Goal: Register for event/course

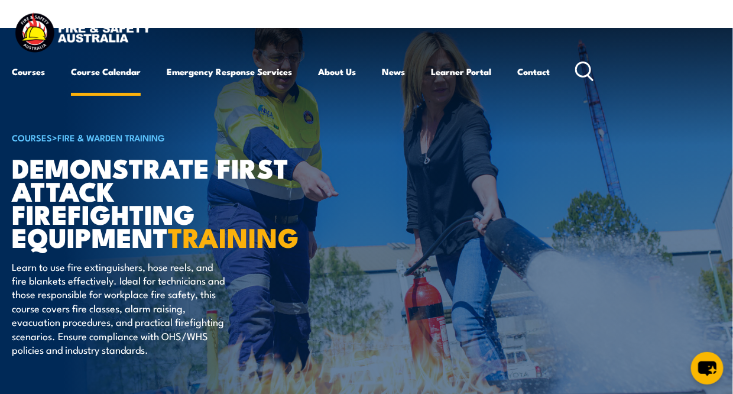
click at [102, 72] on link "Course Calendar" at bounding box center [106, 71] width 70 height 28
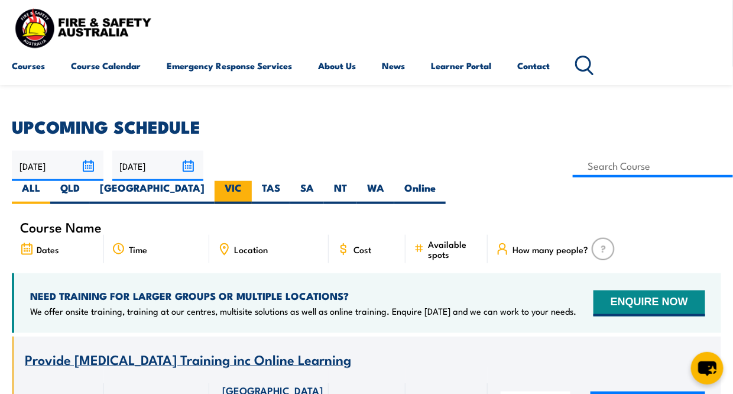
click at [252, 181] on label "VIC" at bounding box center [233, 192] width 37 height 23
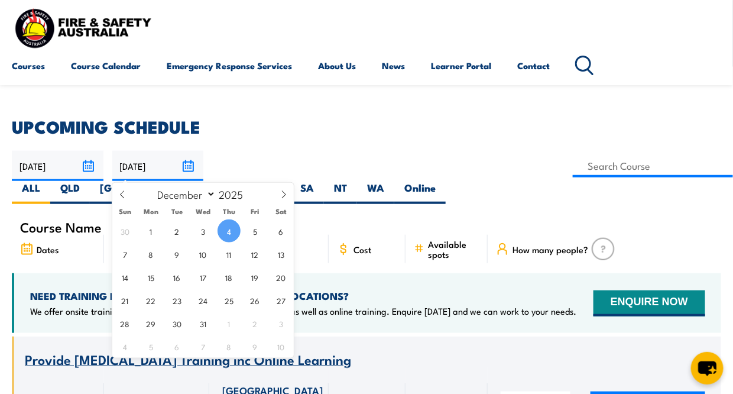
click at [190, 171] on input "[DATE]" at bounding box center [158, 166] width 92 height 30
click at [202, 302] on span "24" at bounding box center [202, 299] width 23 height 23
type input "[DATE]"
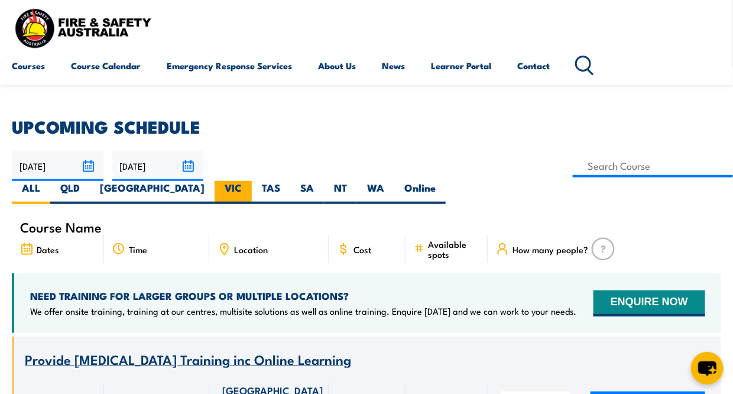
click at [252, 181] on label "VIC" at bounding box center [233, 192] width 37 height 23
click at [249, 181] on input "VIC" at bounding box center [246, 185] width 8 height 8
radio input "true"
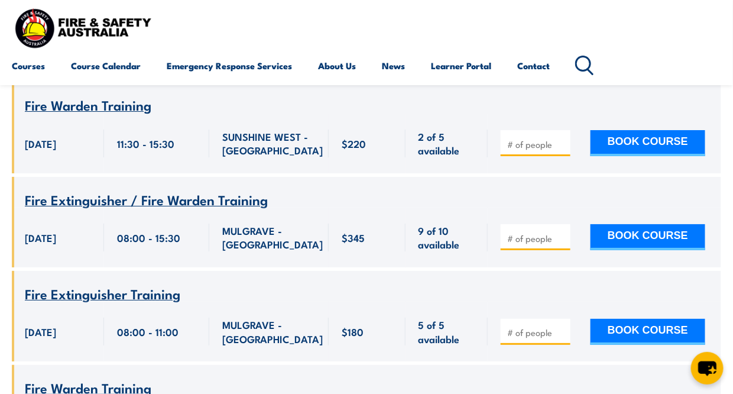
scroll to position [5438, 0]
